Goal: Task Accomplishment & Management: Manage account settings

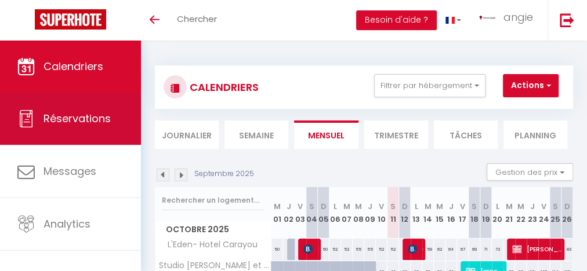
click at [91, 120] on span "Réservations" at bounding box center [76, 118] width 67 height 14
select select "not_cancelled"
select select
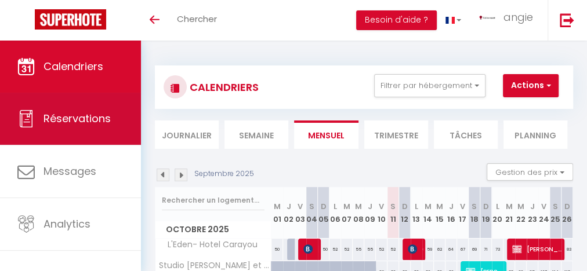
select select
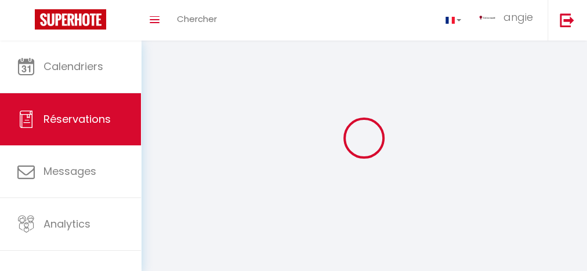
select select
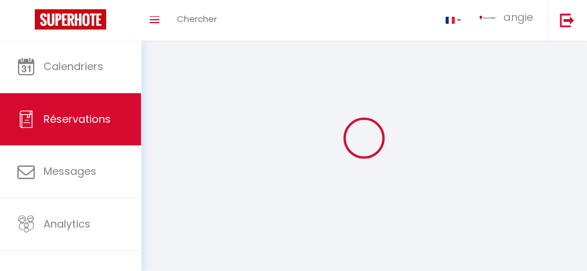
select select
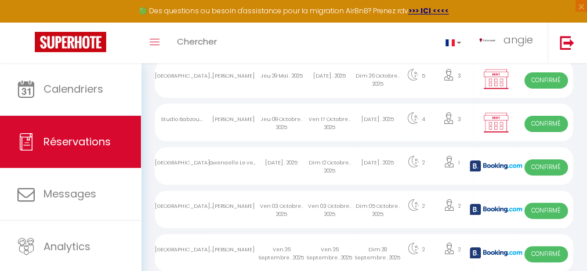
scroll to position [278, 0]
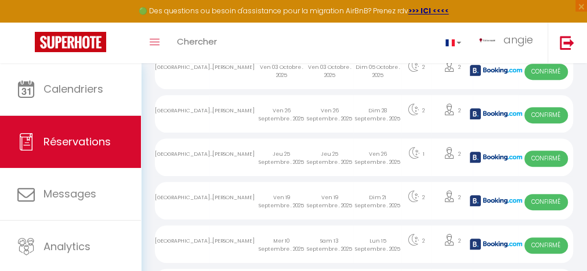
click at [384, 154] on div "Ven 26 Septembre . 2025" at bounding box center [377, 158] width 48 height 38
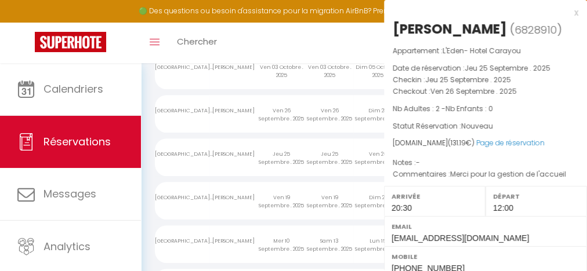
select select "OK"
select select "KO"
select select "0"
select select "1"
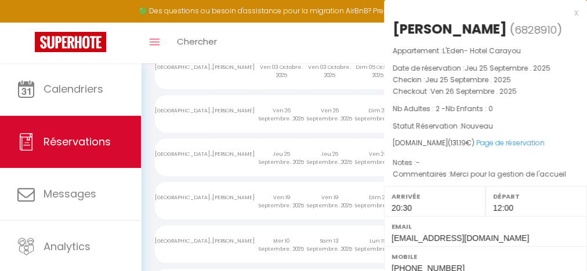
select select
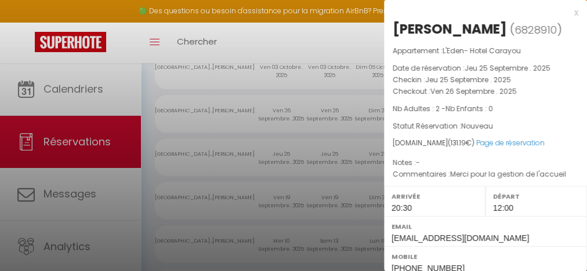
select select "46943"
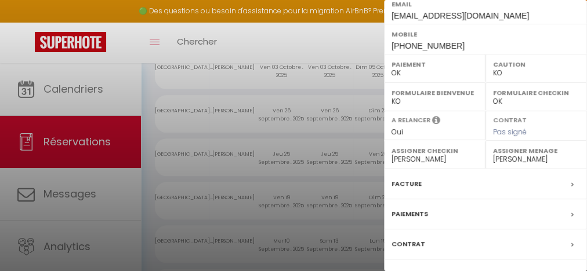
scroll to position [300, 0]
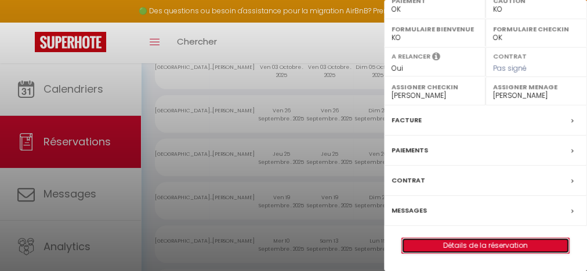
click at [490, 242] on link "Détails de la réservation" at bounding box center [485, 245] width 167 height 15
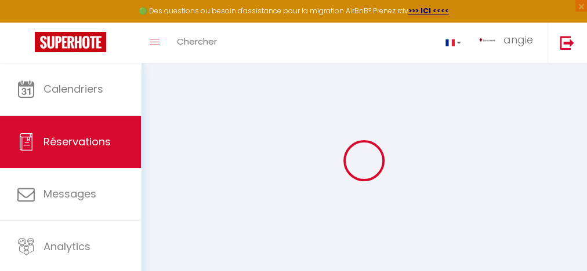
type input "[PERSON_NAME]"
type input "[PERSON_NAME]-ROSE"
type input "[EMAIL_ADDRESS][DOMAIN_NAME]"
type input "[PHONE_NUMBER]"
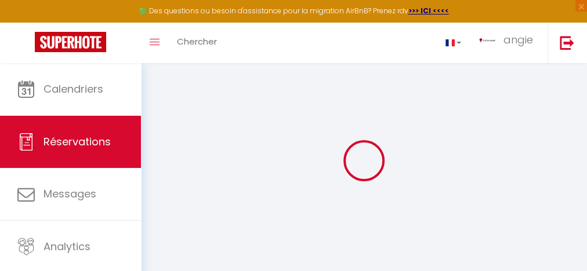
type input "0696722015"
select select "MQ"
type input "70"
type input "19.2"
type input "1.31"
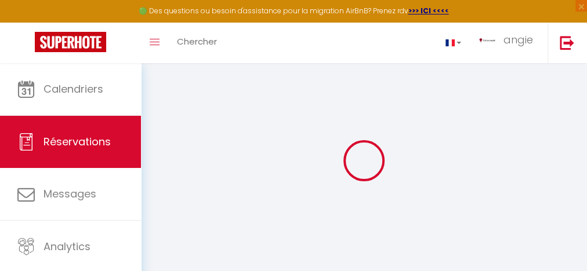
select select "26431"
select select "1"
select select
type input "2"
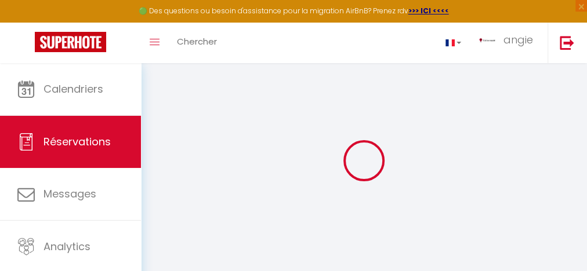
select select "12"
select select
type input "58"
checkbox input "false"
select select "2"
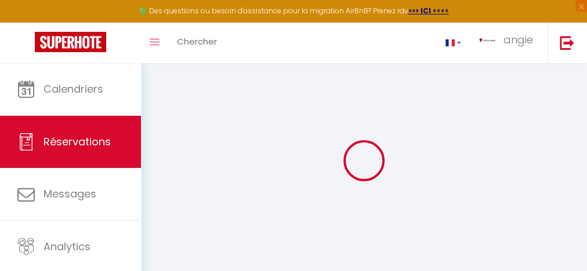
type input "50"
type input "0"
select select
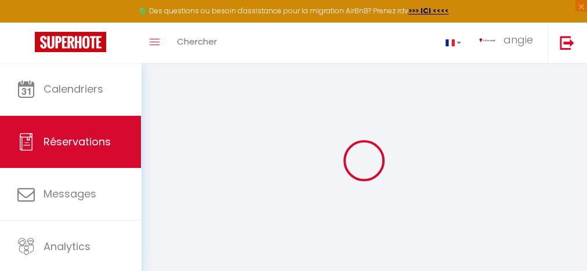
select select "14"
checkbox input "false"
select select
checkbox input "false"
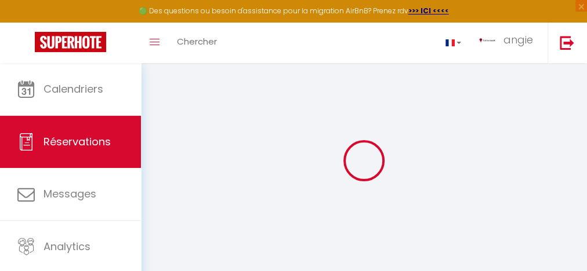
select select
checkbox input "false"
type textarea "Merci pour la gestion de l'accueil"
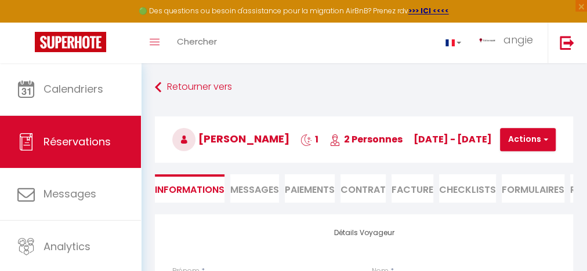
type input "3.19"
select select
checkbox input "false"
select select "20:30"
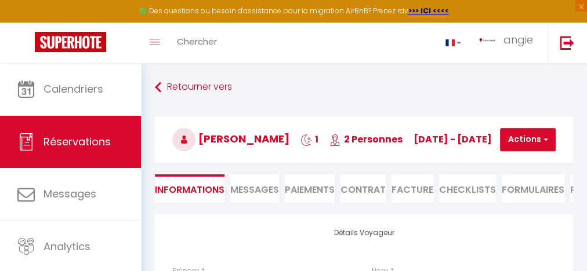
select select "12:00"
click at [472, 197] on li "CHECKLISTS" at bounding box center [467, 189] width 57 height 28
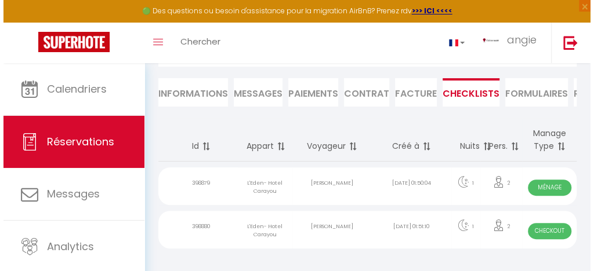
scroll to position [127, 0]
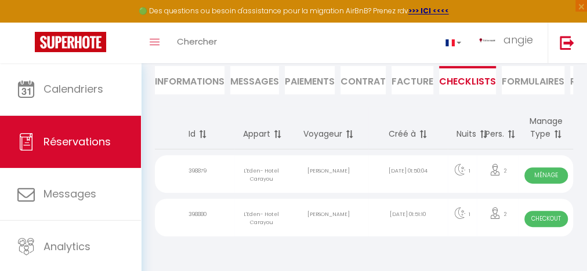
click at [415, 175] on div "[DATE] 01:50:04" at bounding box center [407, 174] width 79 height 38
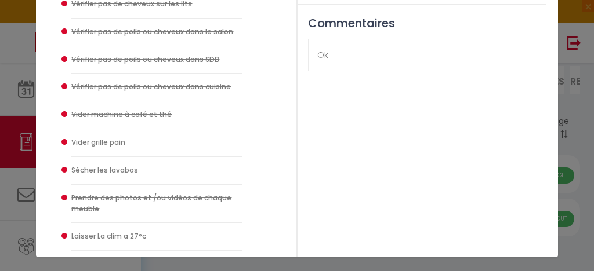
scroll to position [0, 0]
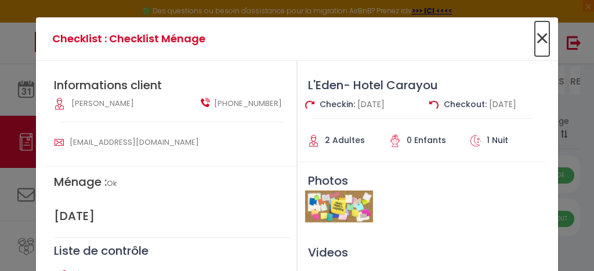
click at [538, 47] on span "×" at bounding box center [542, 38] width 14 height 35
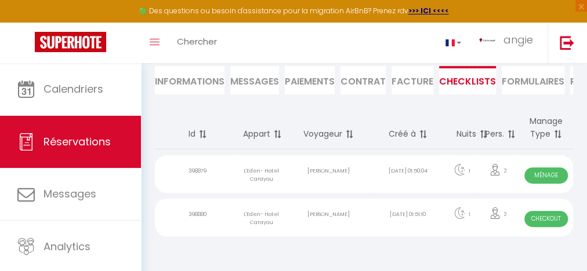
click at [376, 215] on div "[DATE] 01:51:10" at bounding box center [407, 218] width 79 height 38
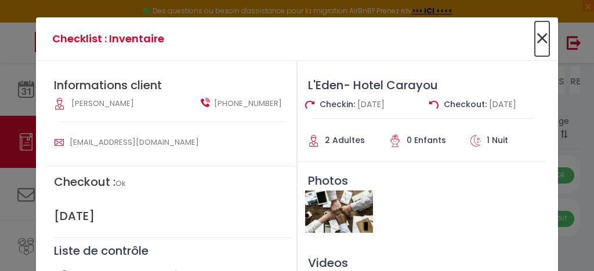
click at [535, 47] on span "×" at bounding box center [542, 38] width 14 height 35
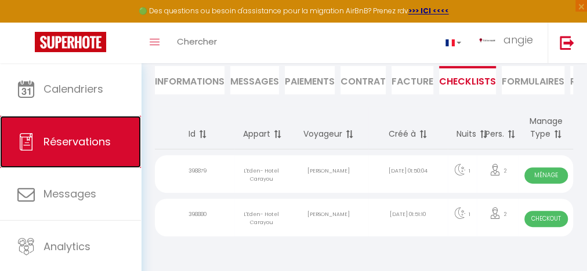
click at [95, 137] on span "Réservations" at bounding box center [76, 142] width 67 height 14
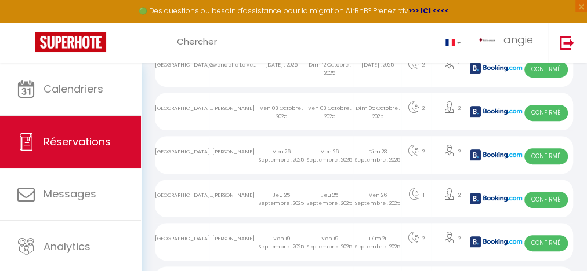
scroll to position [228, 0]
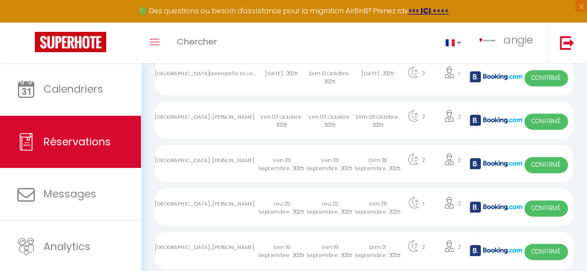
click at [379, 163] on div "Dim 28 Septembre . 2025" at bounding box center [377, 164] width 48 height 38
select select "OK"
select select "KO"
select select "1"
select select "0"
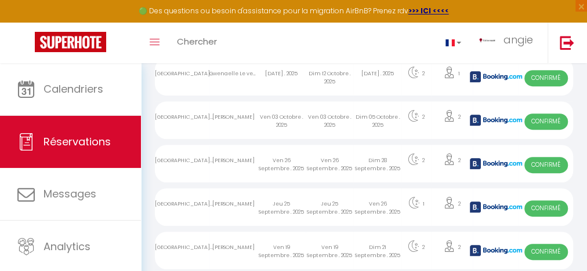
select select "1"
select select
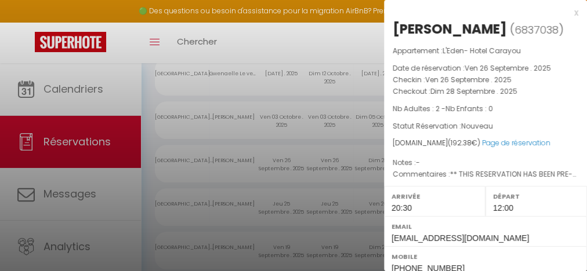
select select "46943"
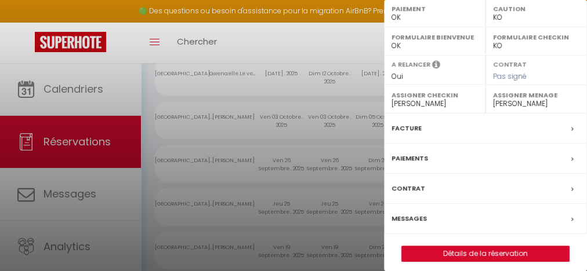
scroll to position [319, 0]
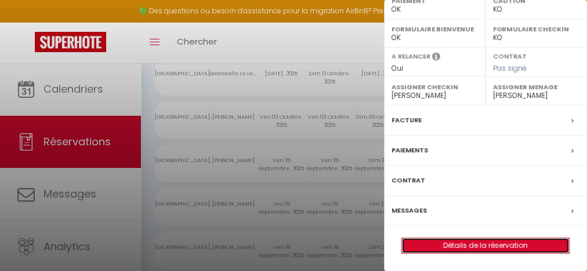
click at [461, 245] on link "Détails de la réservation" at bounding box center [485, 245] width 167 height 15
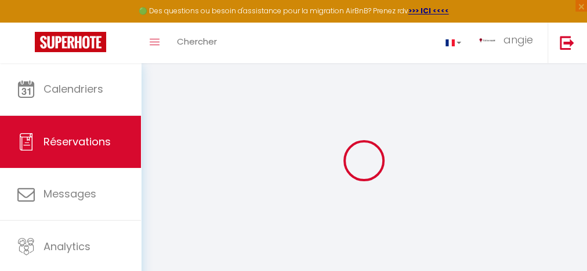
select select
checkbox input "false"
type textarea "** THIS RESERVATION HAS BEEN PRE-PAID ** BOOKING NOTE : Payment charge is EUR 1…"
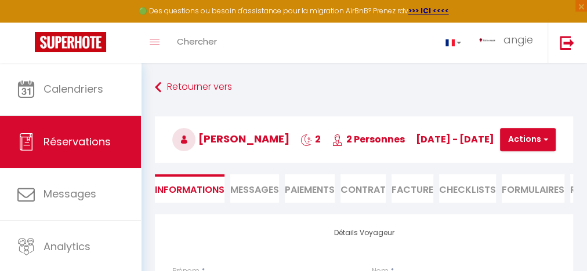
type input "6.38"
select select
checkbox input "false"
select select "20:30"
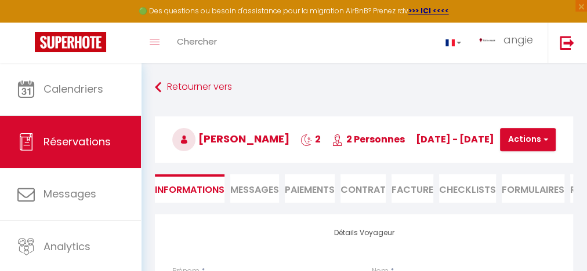
select select "12:00"
click at [465, 203] on li "CHECKLISTS" at bounding box center [467, 189] width 57 height 28
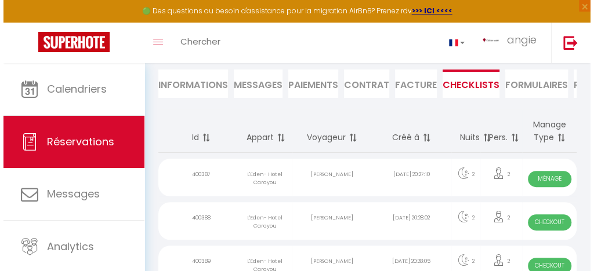
scroll to position [170, 0]
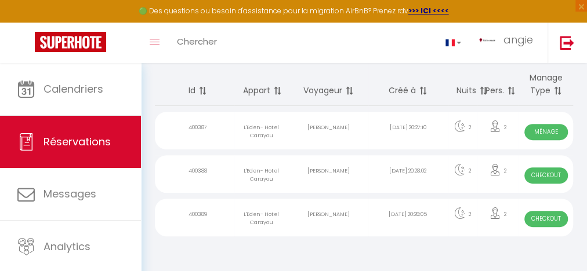
click at [344, 128] on div "[PERSON_NAME]" at bounding box center [328, 131] width 79 height 38
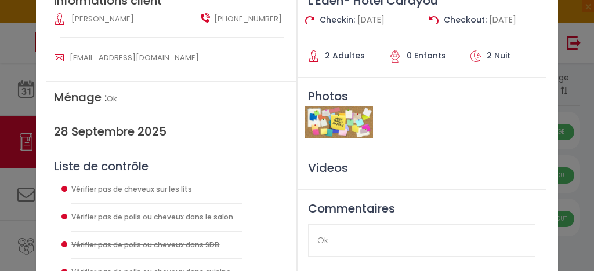
scroll to position [0, 0]
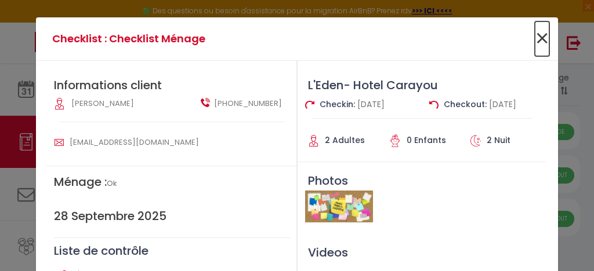
click at [536, 38] on span "×" at bounding box center [542, 38] width 14 height 35
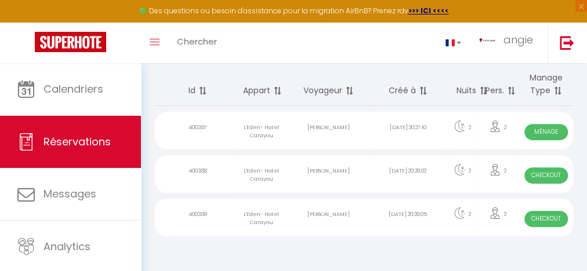
click at [361, 165] on div "[PERSON_NAME]" at bounding box center [328, 174] width 79 height 38
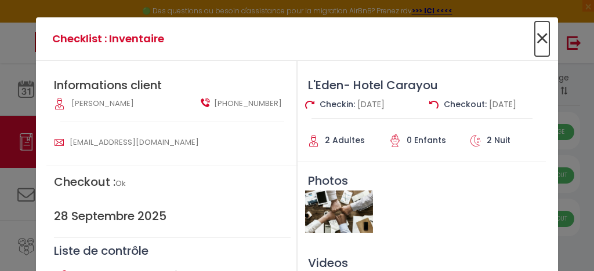
click at [535, 42] on span "×" at bounding box center [542, 38] width 14 height 35
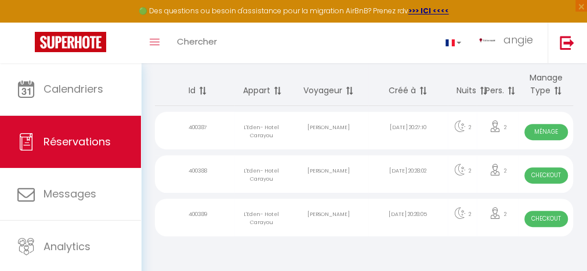
click at [350, 209] on div "[PERSON_NAME]" at bounding box center [328, 218] width 79 height 38
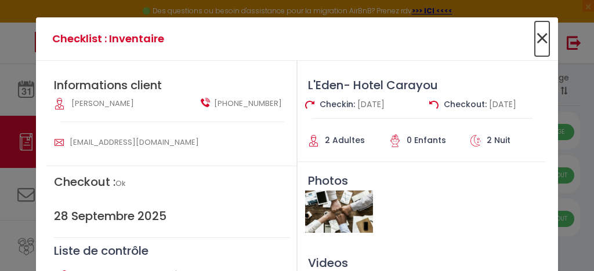
click at [535, 43] on span "×" at bounding box center [542, 38] width 14 height 35
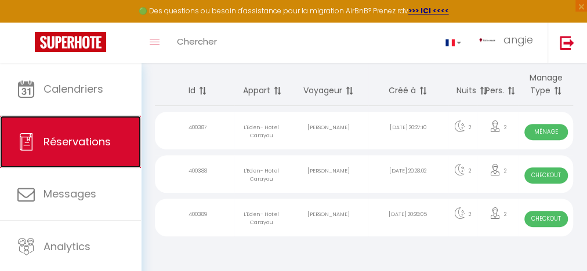
click at [78, 137] on span "Réservations" at bounding box center [76, 142] width 67 height 14
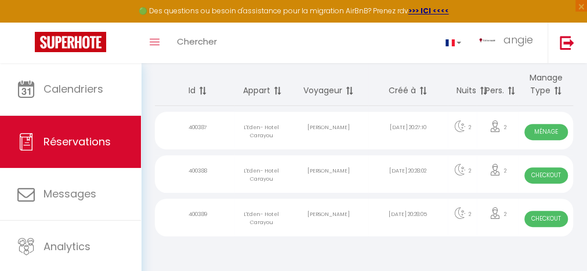
select select "not_cancelled"
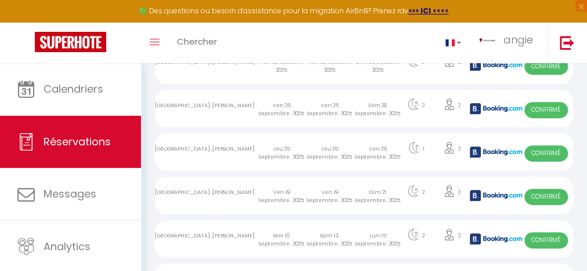
scroll to position [272, 0]
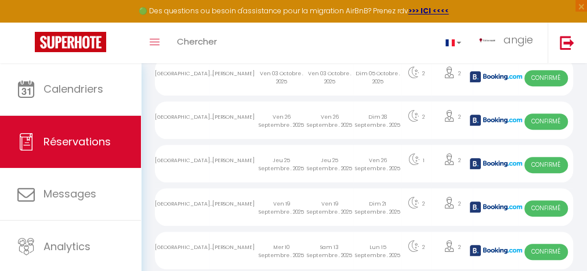
click at [372, 77] on div "Dim 05 Octobre . 2025" at bounding box center [377, 77] width 48 height 38
select select "OK"
select select "KO"
select select "1"
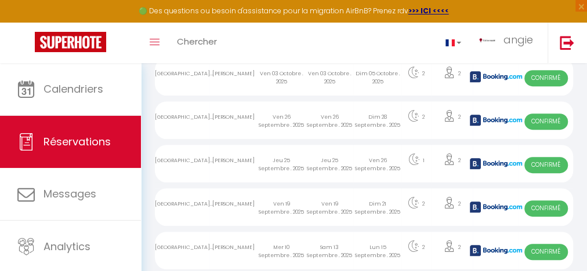
select select "1"
select select
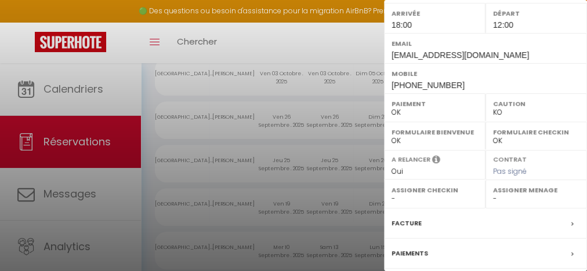
select select "46943"
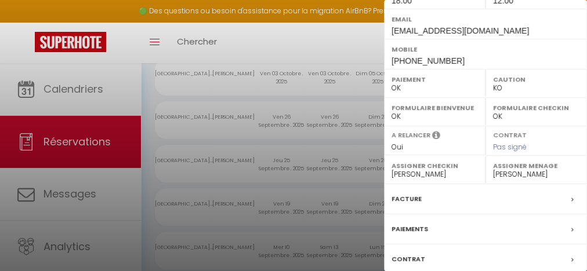
scroll to position [300, 0]
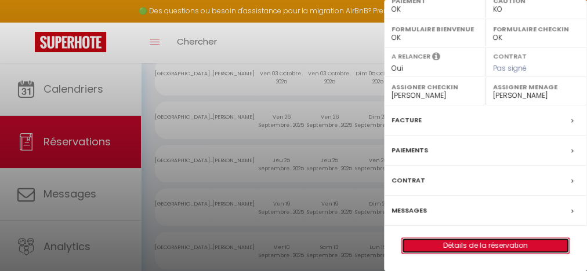
click at [474, 245] on link "Détails de la réservation" at bounding box center [485, 245] width 167 height 15
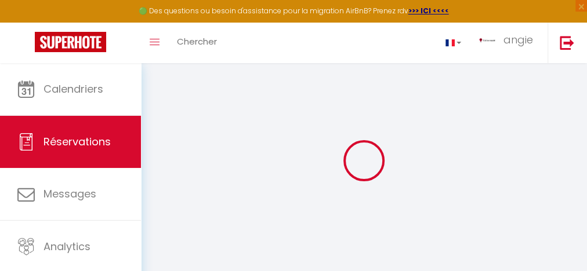
select select
checkbox input "false"
type textarea "** THIS RESERVATION HAS BEEN PRE-PAID ** BOOKING NOTE : Payment charge is EUR 1…"
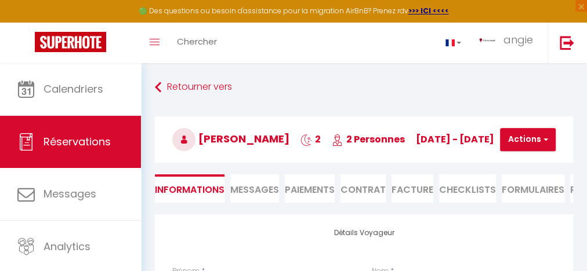
type input "6.38"
select select
checkbox input "false"
select select "18:00"
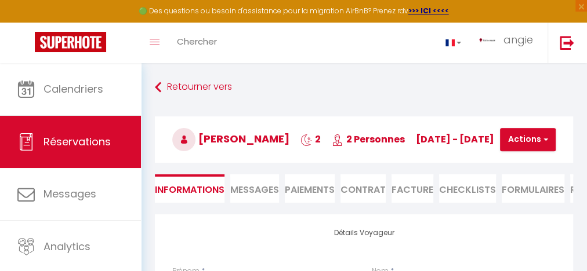
select select "12:00"
click at [472, 182] on li "CHECKLISTS" at bounding box center [467, 189] width 57 height 28
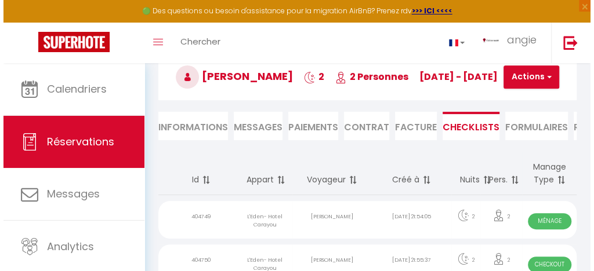
scroll to position [114, 0]
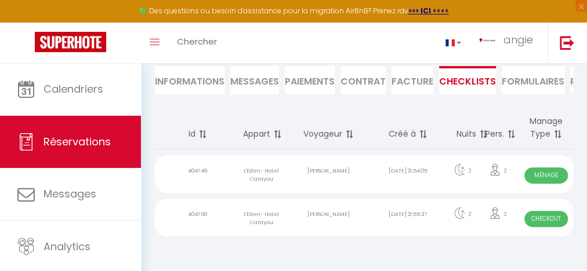
click at [340, 176] on div "[PERSON_NAME]" at bounding box center [328, 174] width 79 height 38
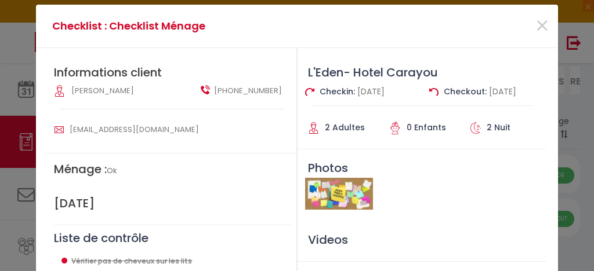
scroll to position [0, 0]
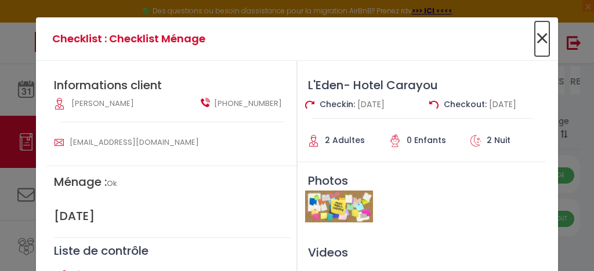
click at [535, 42] on span "×" at bounding box center [542, 38] width 14 height 35
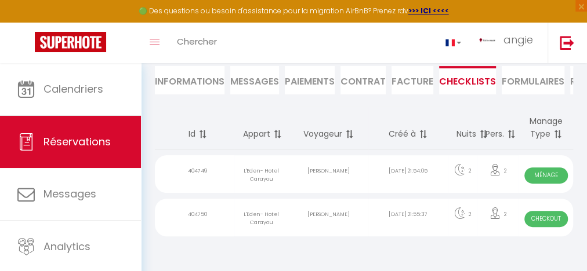
click at [407, 214] on div "[DATE] 21:55:37" at bounding box center [407, 218] width 79 height 38
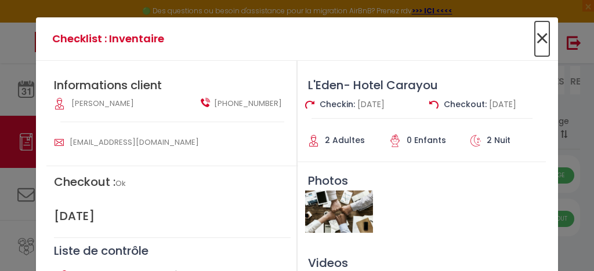
click at [535, 43] on span "×" at bounding box center [542, 38] width 14 height 35
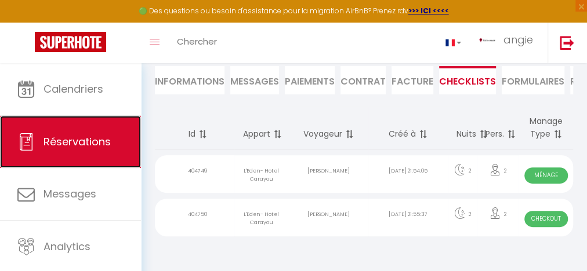
click at [89, 139] on span "Réservations" at bounding box center [76, 142] width 67 height 14
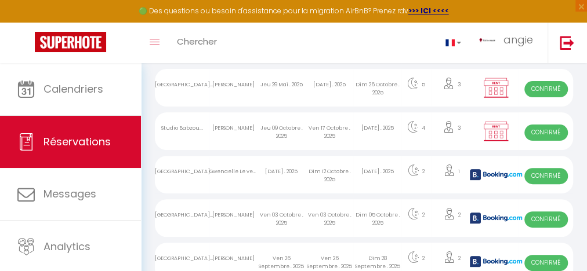
scroll to position [139, 0]
